Goal: Navigation & Orientation: Find specific page/section

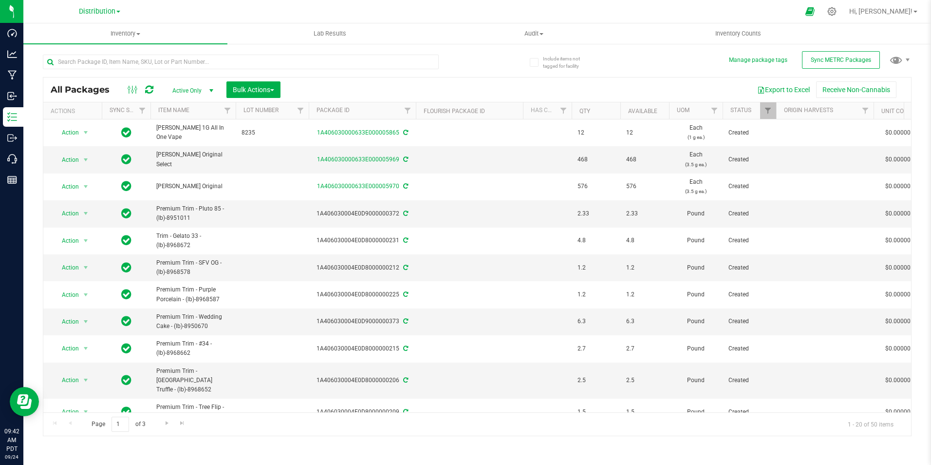
click at [119, 12] on span at bounding box center [118, 12] width 4 height 2
click at [75, 32] on link "Distribution" at bounding box center [99, 34] width 142 height 13
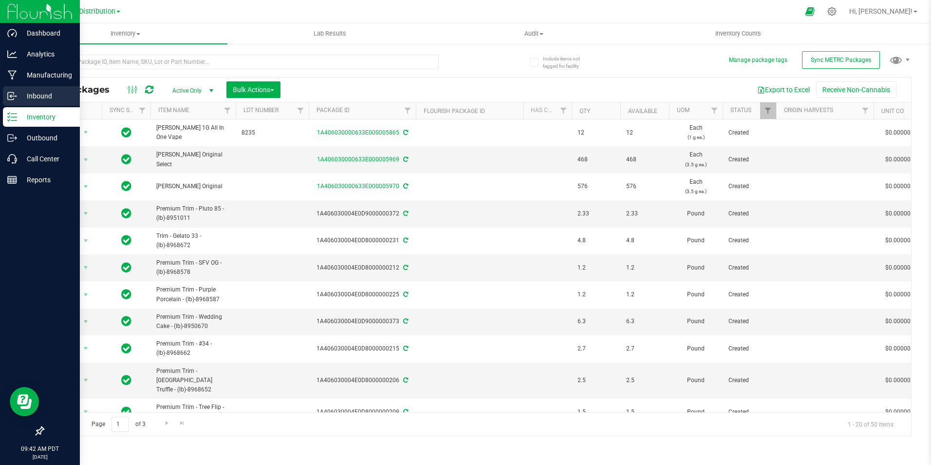
click at [13, 96] on line at bounding box center [13, 96] width 6 height 0
